Goal: Information Seeking & Learning: Learn about a topic

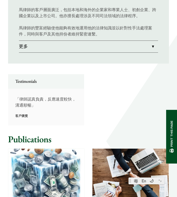
scroll to position [337, 0]
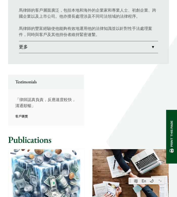
click at [103, 46] on link "更多" at bounding box center [89, 47] width 140 height 12
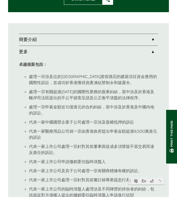
scroll to position [252, 0]
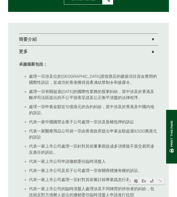
click at [102, 42] on link "簡要介紹" at bounding box center [89, 40] width 140 height 12
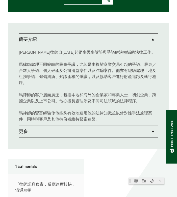
click at [82, 129] on link "更多" at bounding box center [89, 132] width 140 height 12
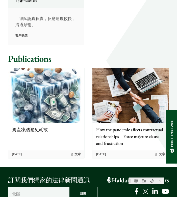
scroll to position [621, 0]
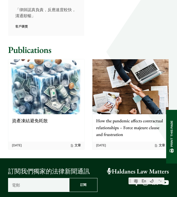
click at [57, 98] on img at bounding box center [46, 86] width 76 height 55
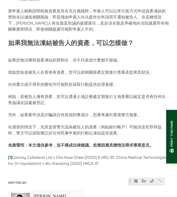
scroll to position [513, 0]
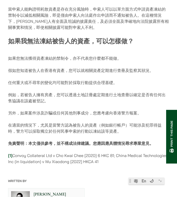
click at [11, 153] on link "[1]" at bounding box center [10, 155] width 4 height 5
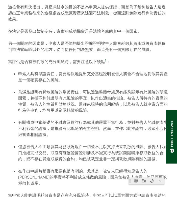
scroll to position [327, 0]
